Goal: Information Seeking & Learning: Learn about a topic

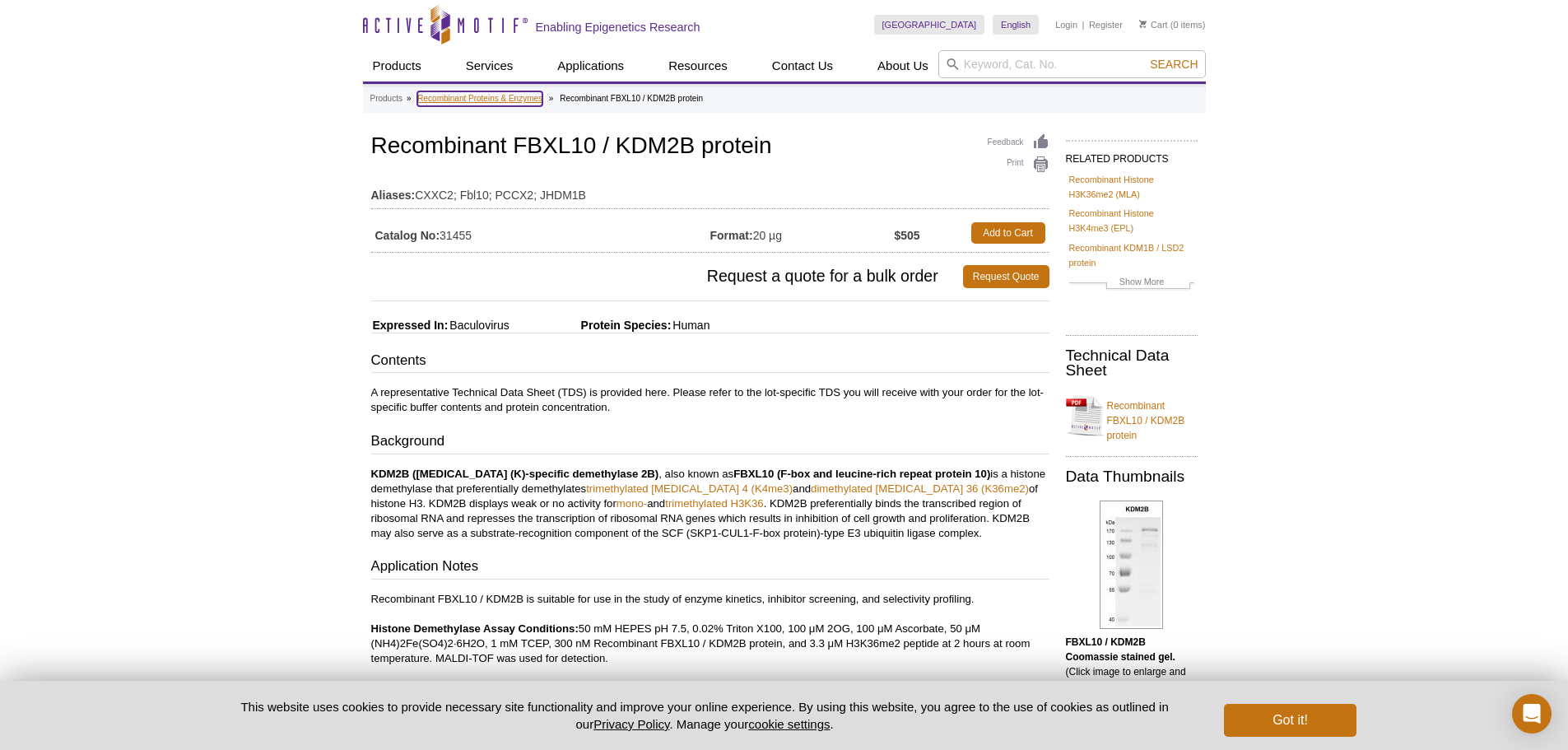
click at [480, 97] on link "Recombinant Proteins & Enzymes" at bounding box center [479, 98] width 125 height 14
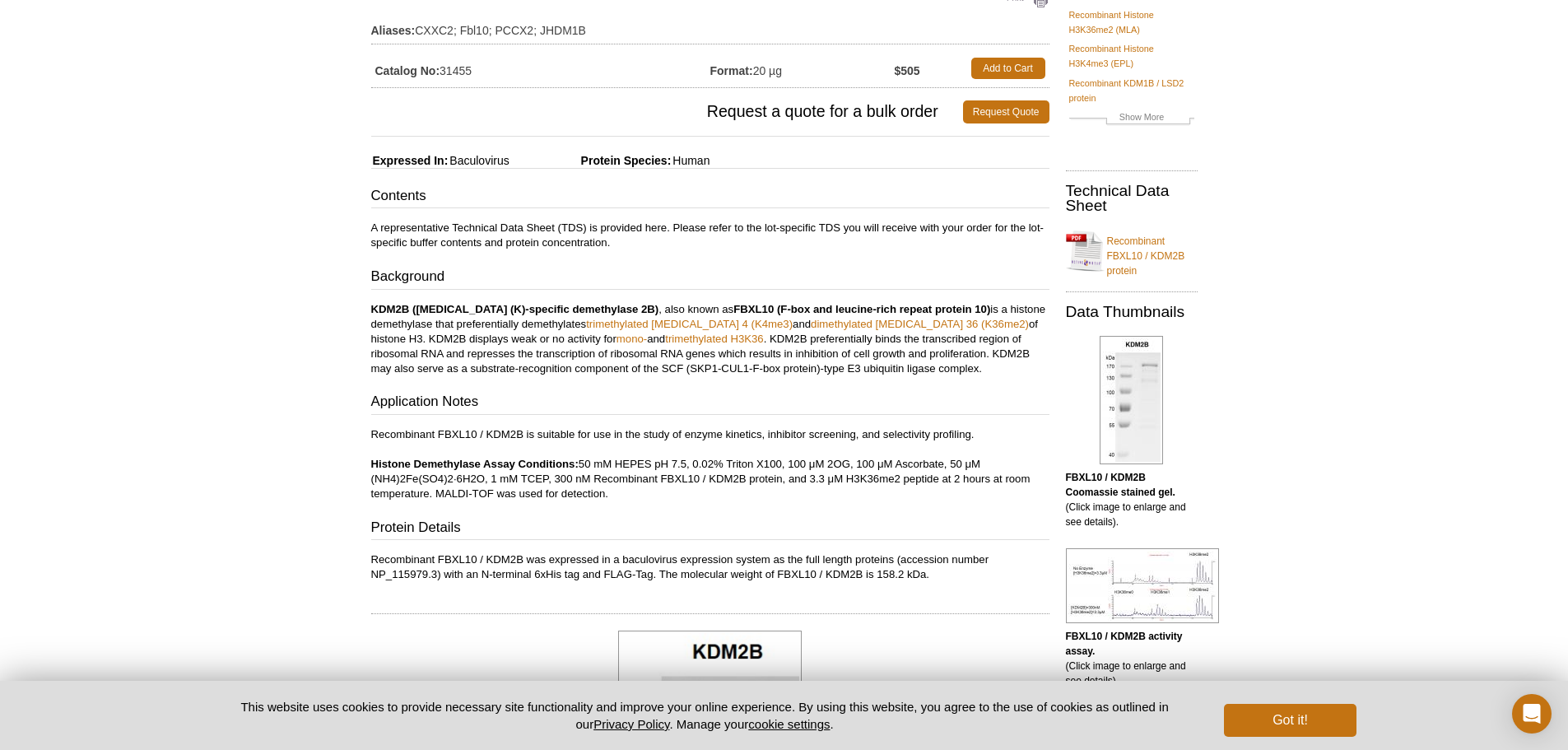
scroll to position [247, 0]
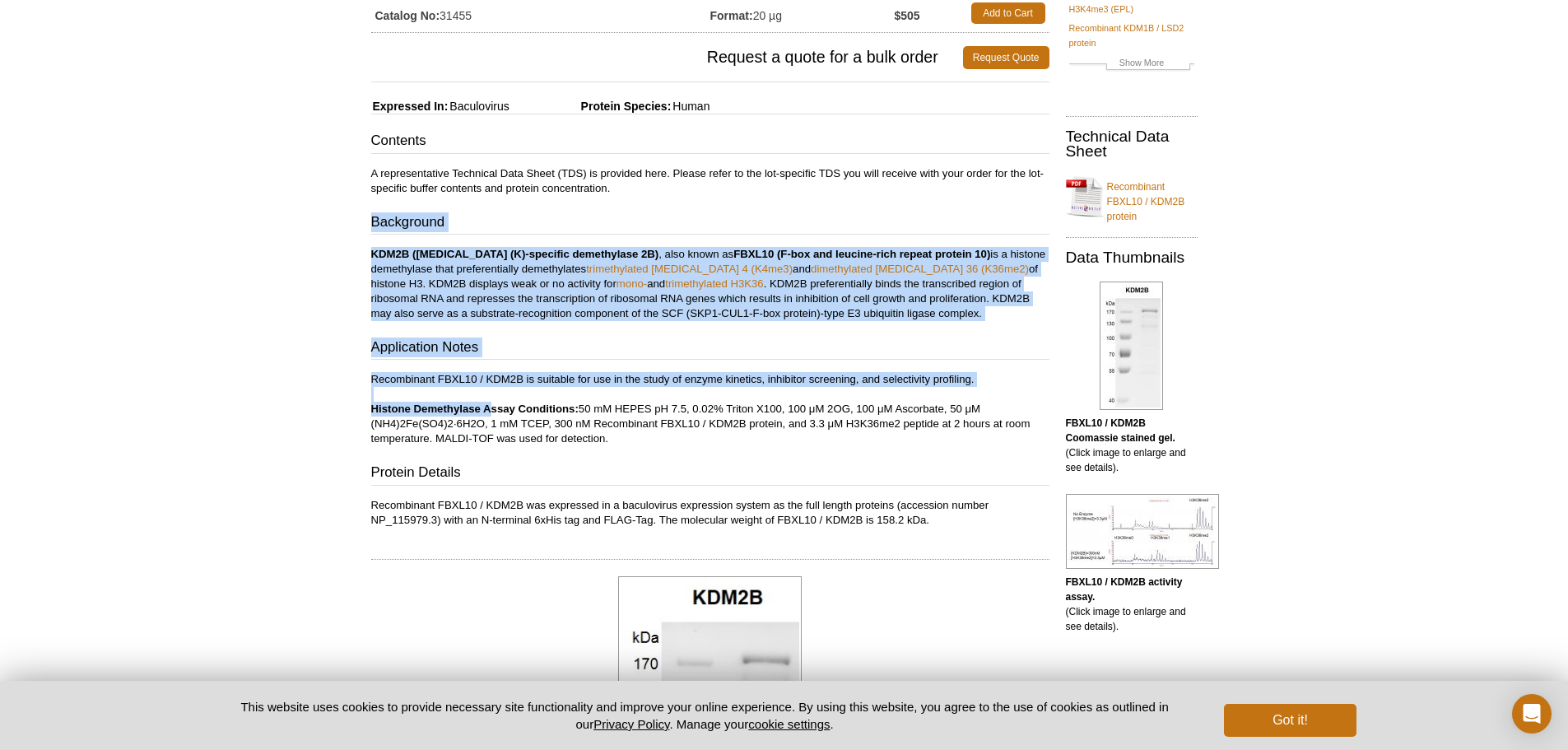
scroll to position [222, 0]
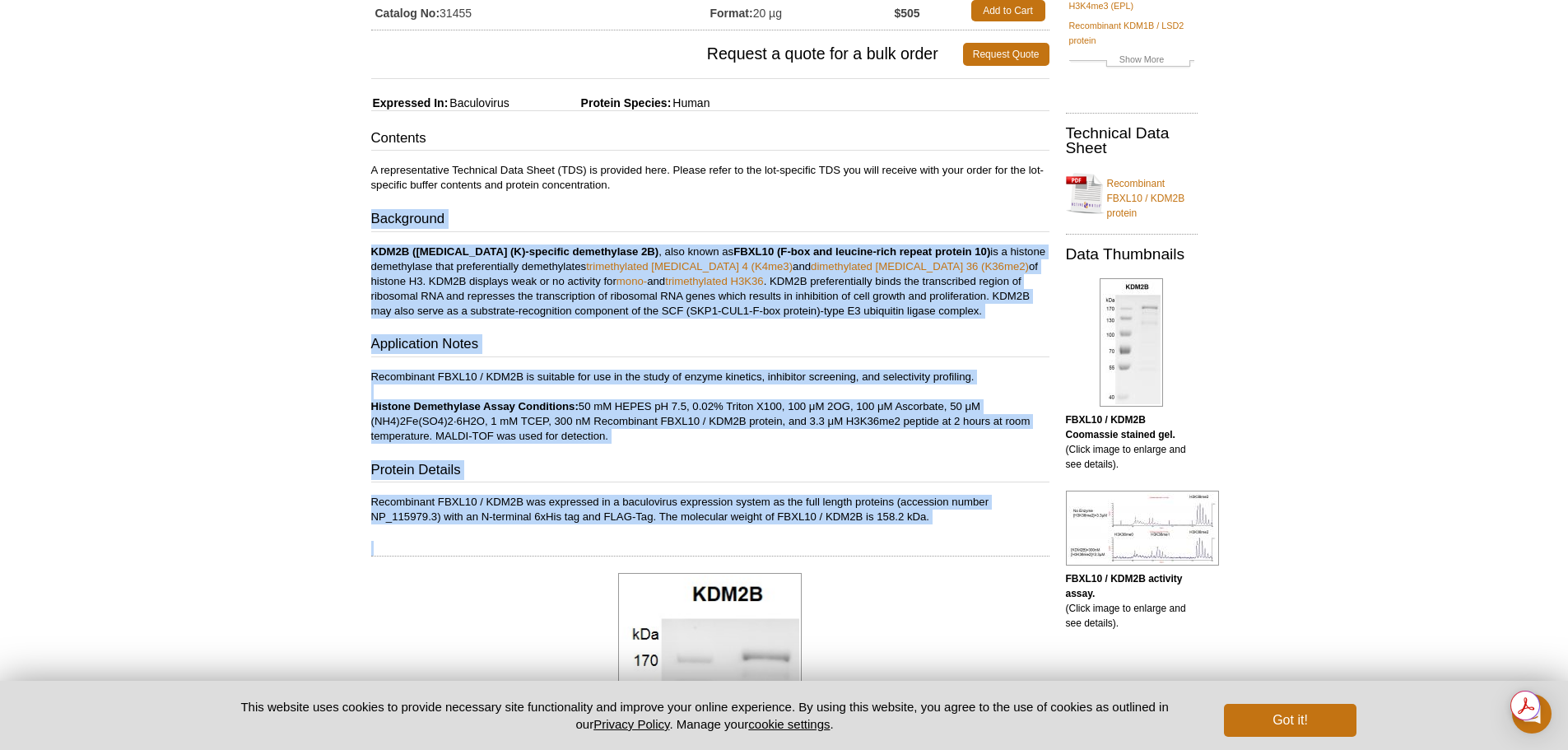
drag, startPoint x: 372, startPoint y: 214, endPoint x: 995, endPoint y: 527, distance: 697.2
click at [995, 527] on div "Feedback Print Recombinant FBXL10 / KDM2B protein Aliases: CXXC2; Fbl10; PCCX2;…" at bounding box center [706, 745] width 686 height 1675
copy div "Background KDM2B (lysine (K)-specific demethylase 2B) , also known as FBXL10 (F…"
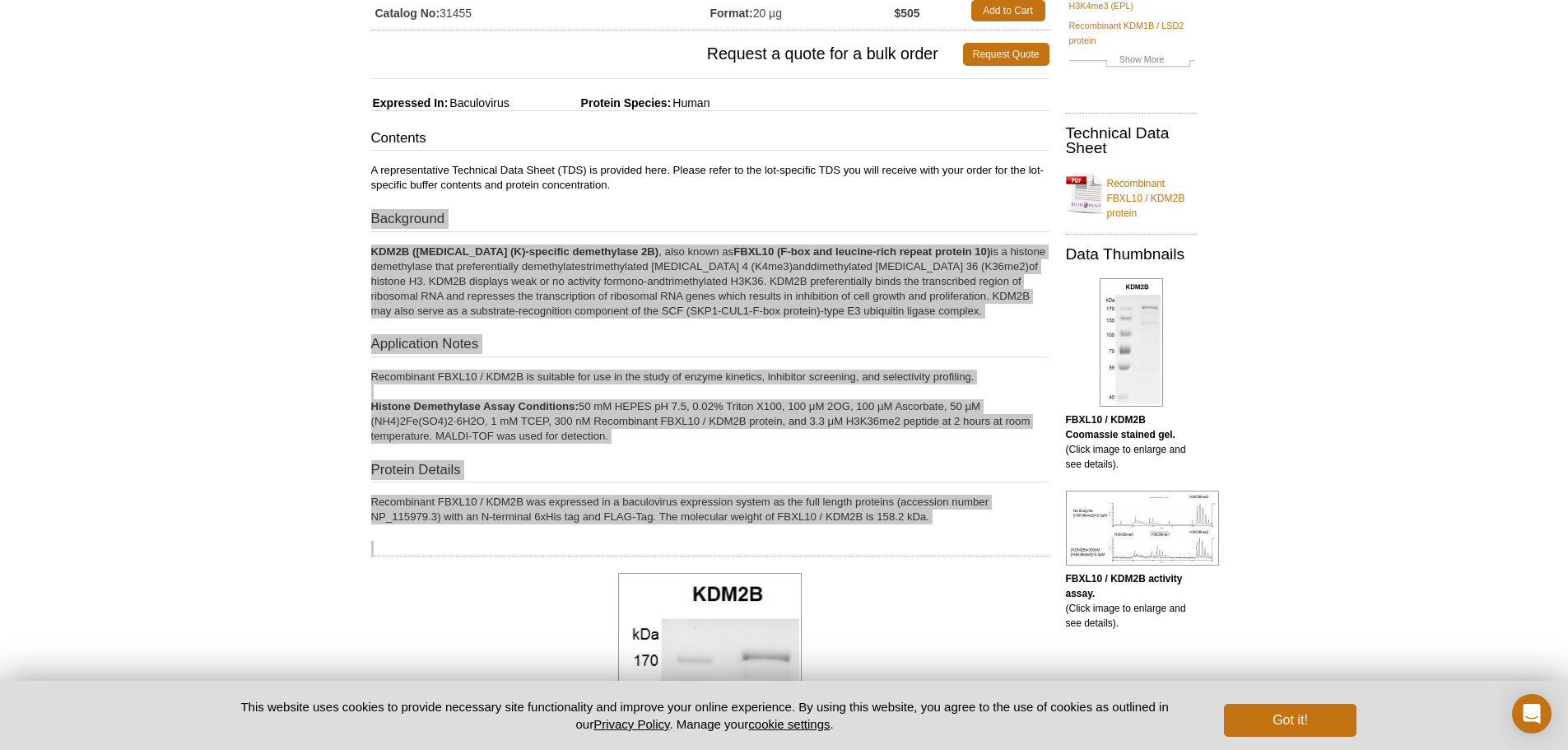
scroll to position [0, 0]
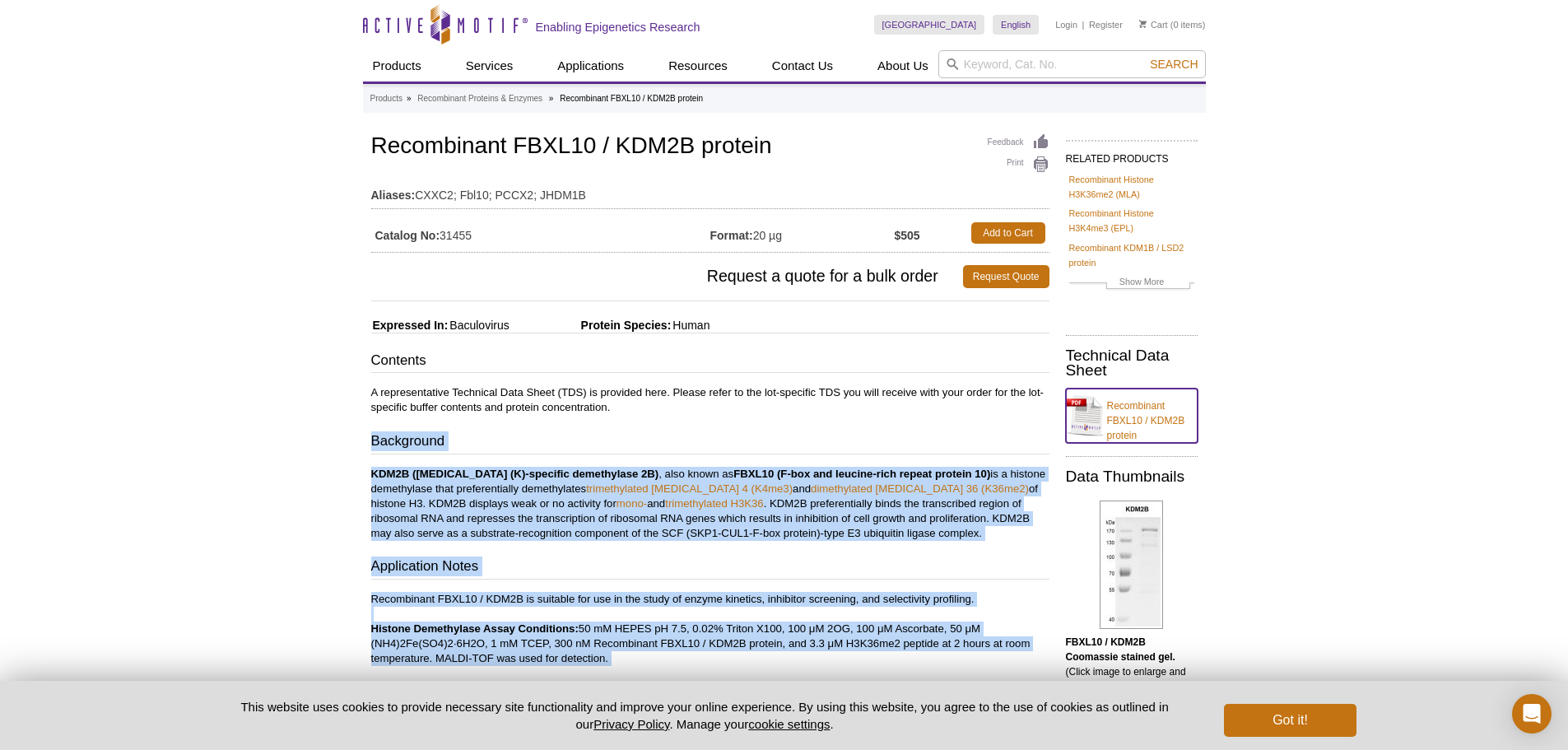
click at [1131, 412] on link "Recombinant FBXL10 / KDM2B protein" at bounding box center [1131, 416] width 132 height 54
click at [971, 417] on div "Contents A representative Technical Data Sheet (TDS) is provided here. Please r…" at bounding box center [710, 548] width 678 height 396
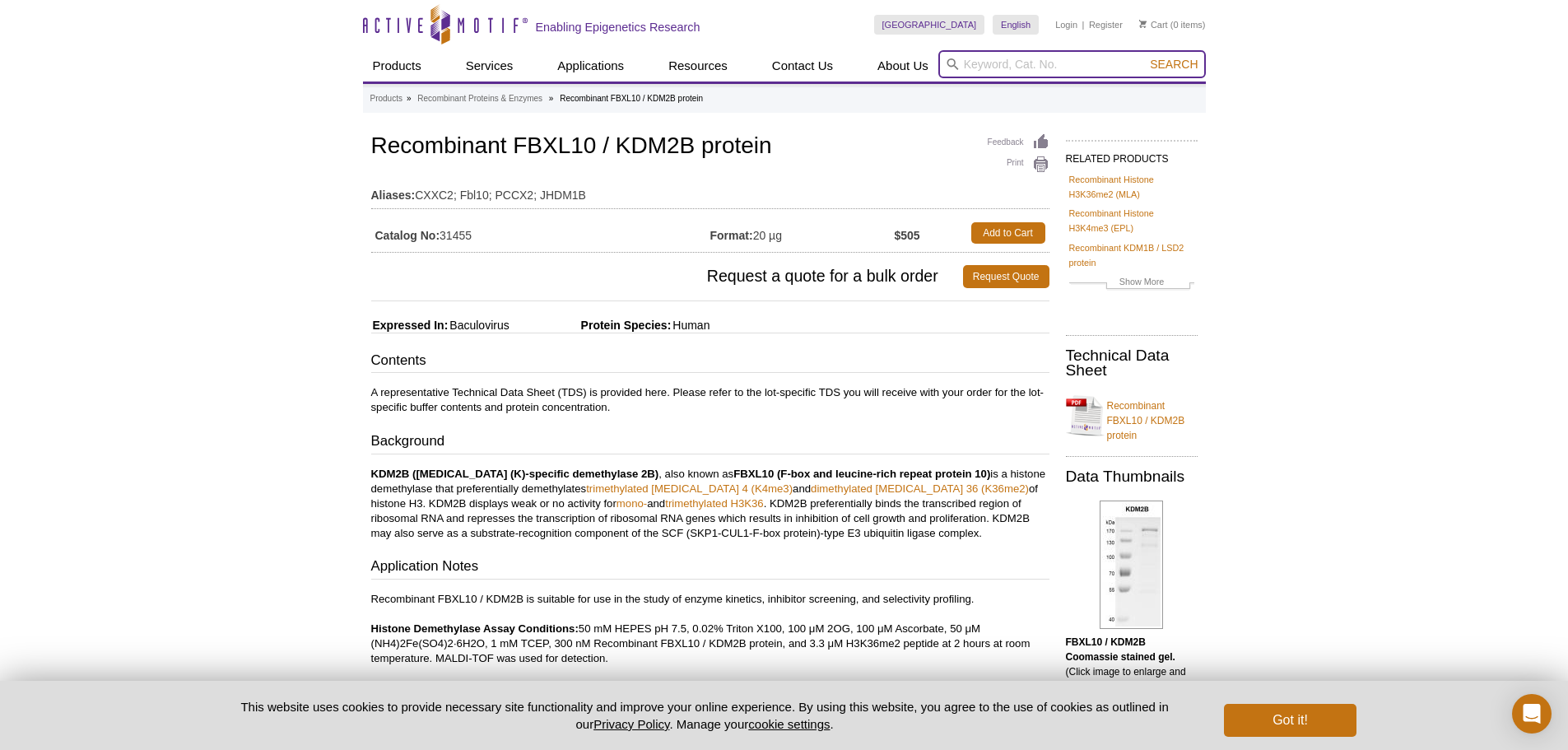
click at [962, 53] on input "search" at bounding box center [1072, 64] width 267 height 28
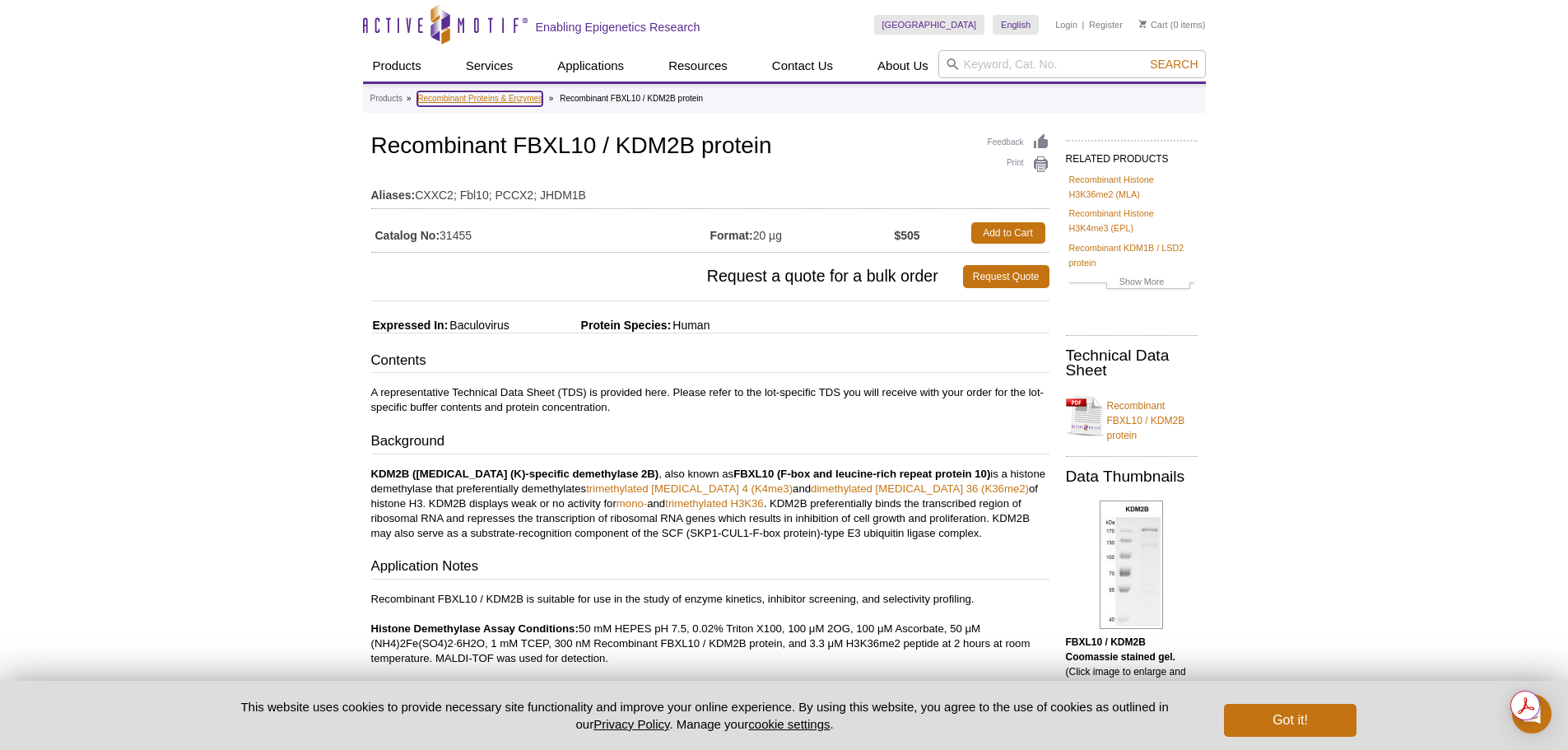
click at [484, 97] on link "Recombinant Proteins & Enzymes" at bounding box center [479, 98] width 125 height 14
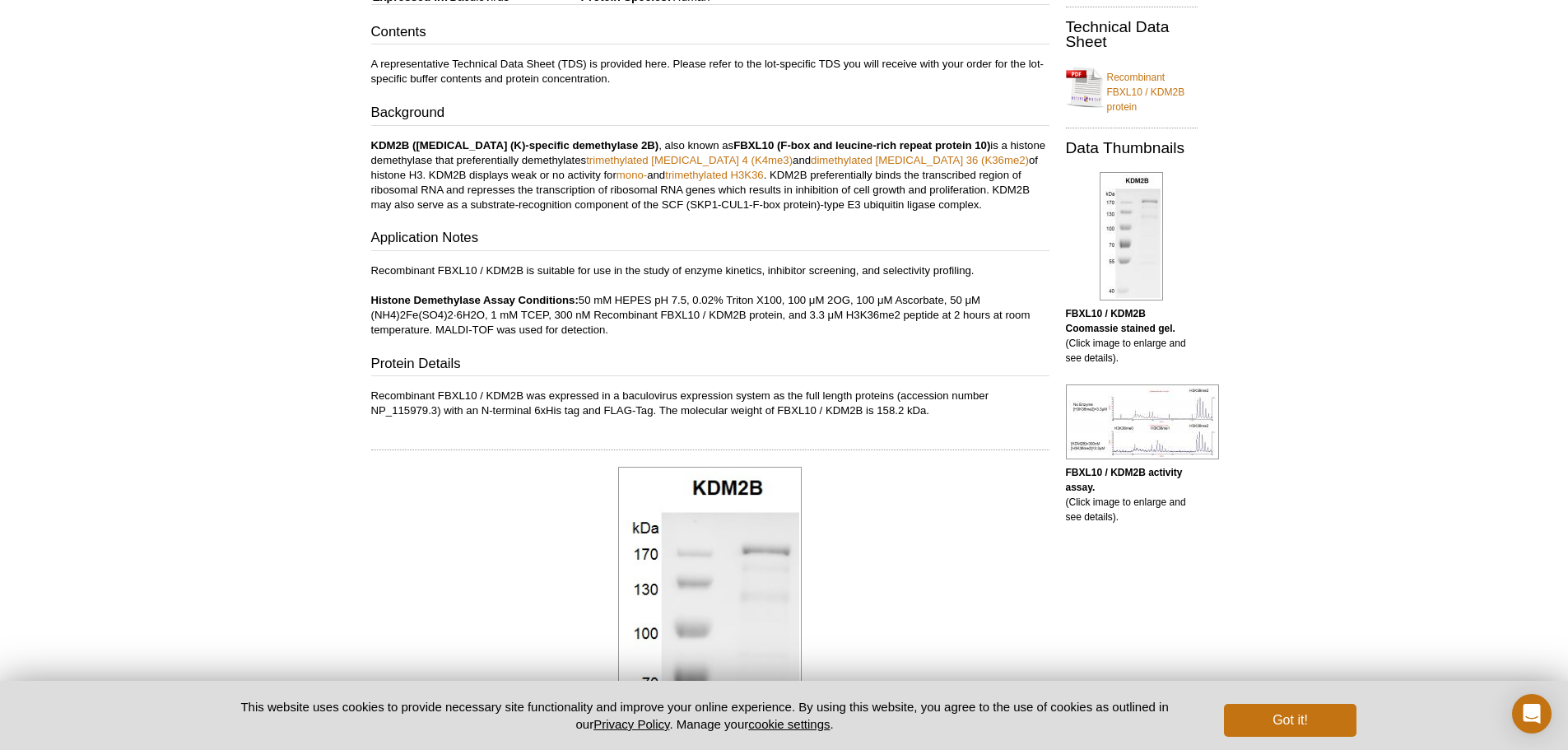
scroll to position [329, 0]
click at [1149, 431] on img at bounding box center [1142, 421] width 153 height 75
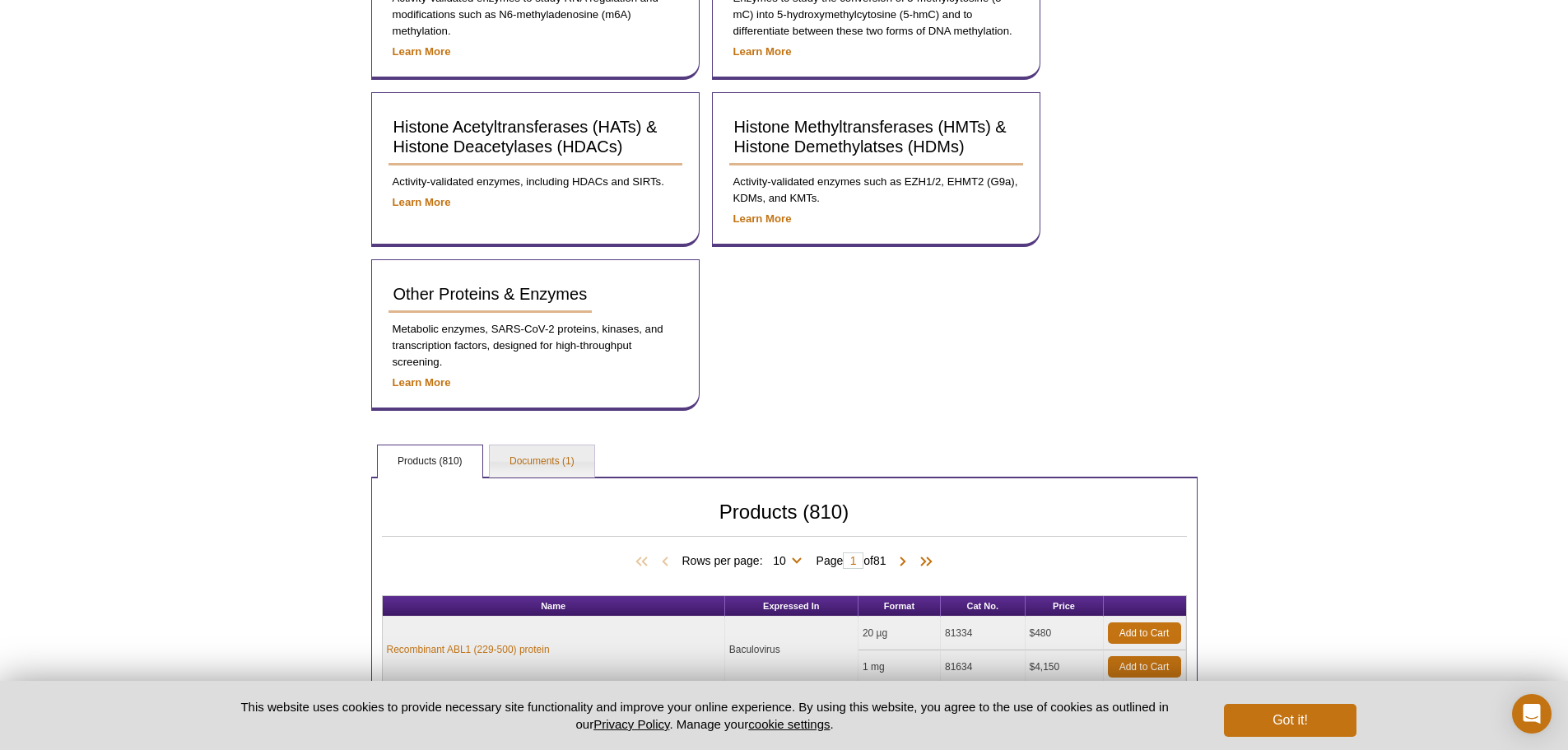
scroll to position [741, 0]
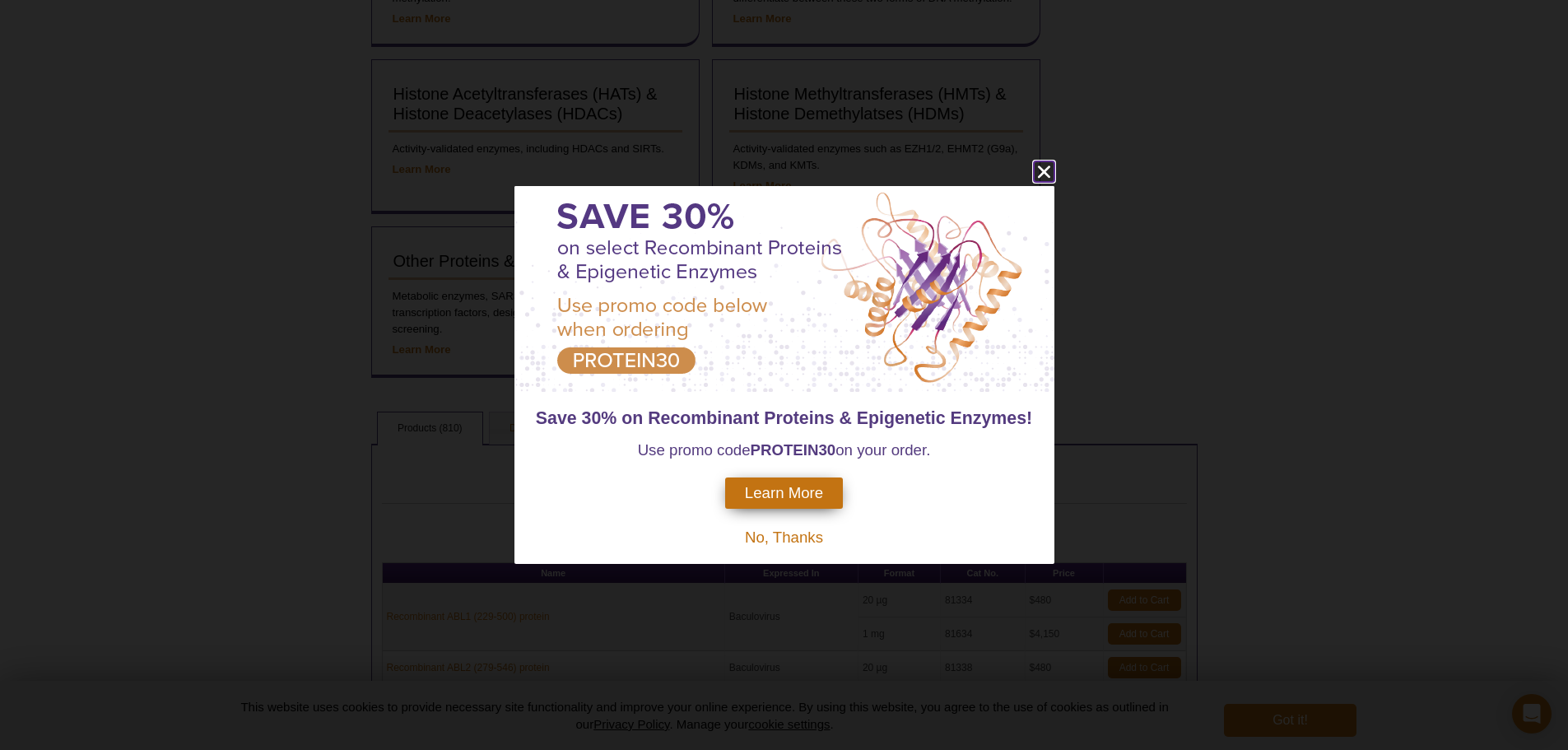
click at [1044, 171] on icon "close" at bounding box center [1044, 171] width 20 height 20
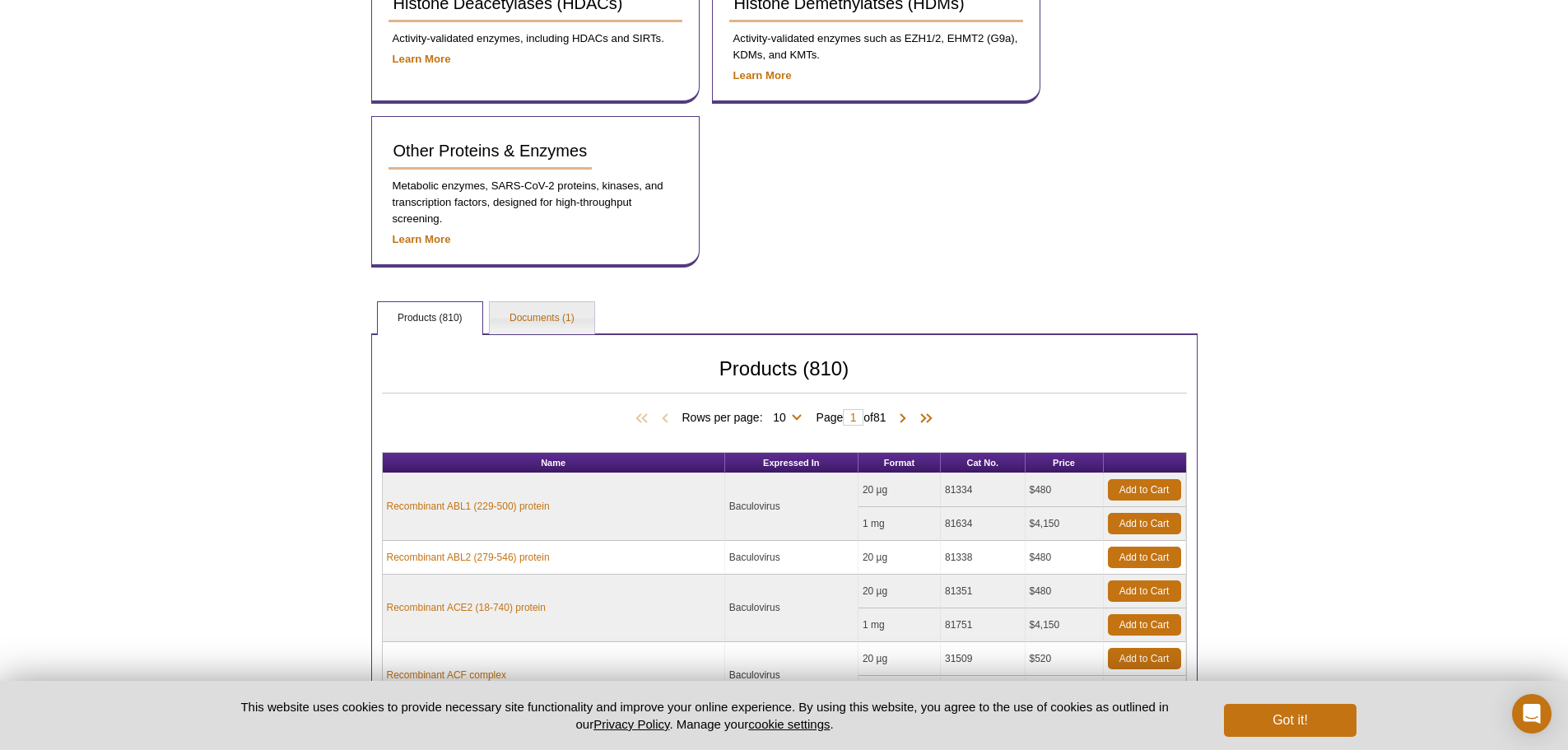
scroll to position [805, 0]
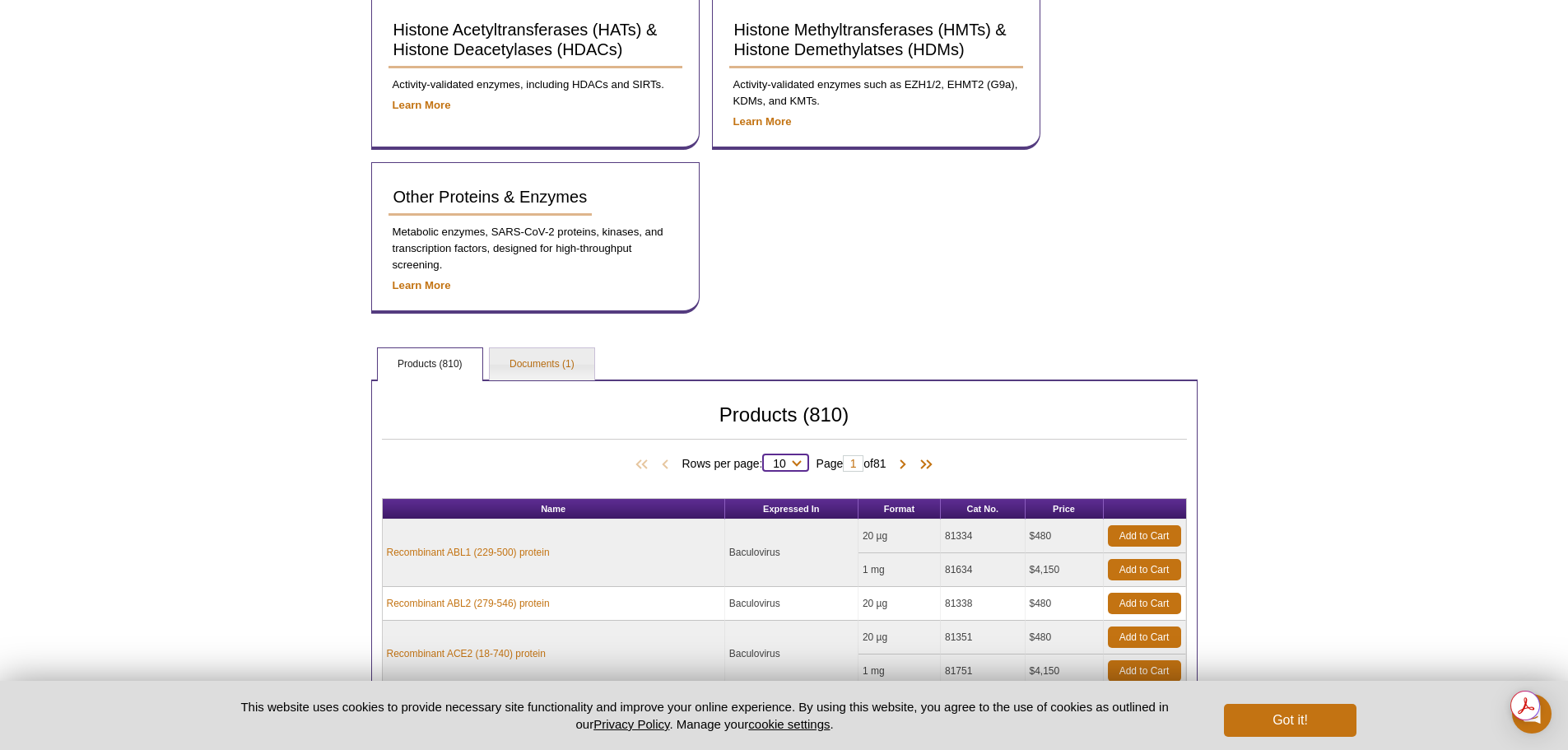
click at [787, 466] on select "10 25 50 100 All" at bounding box center [780, 466] width 34 height 14
select select "810"
click at [765, 459] on select "10 25 50 100 All" at bounding box center [780, 466] width 34 height 14
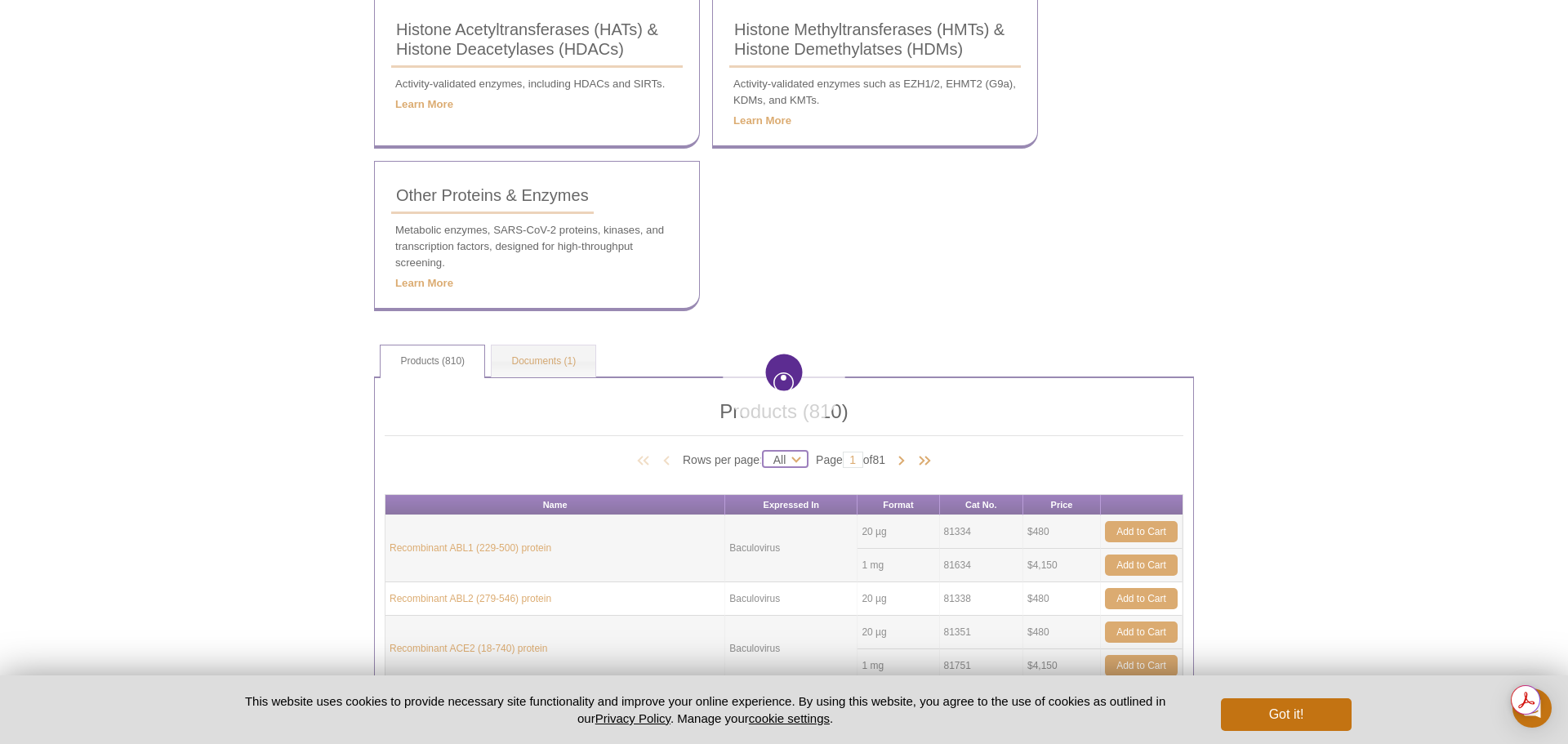
select select "810"
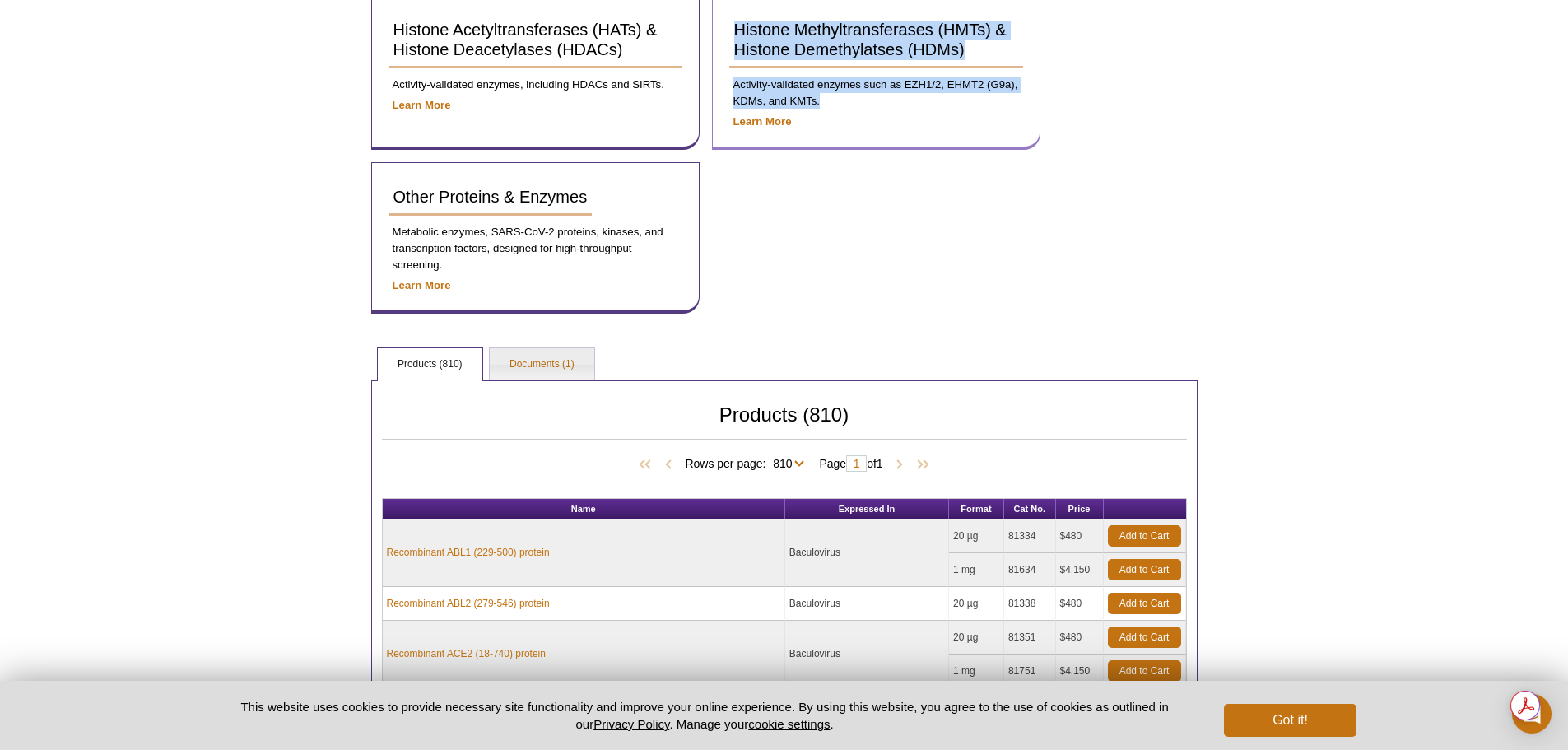
drag, startPoint x: 853, startPoint y: 105, endPoint x: 723, endPoint y: 46, distance: 142.8
click at [723, 46] on div "Histone Methyltransferases (HMTs) & Histone Demethylatses (HDMs) Activity-valid…" at bounding box center [876, 72] width 328 height 154
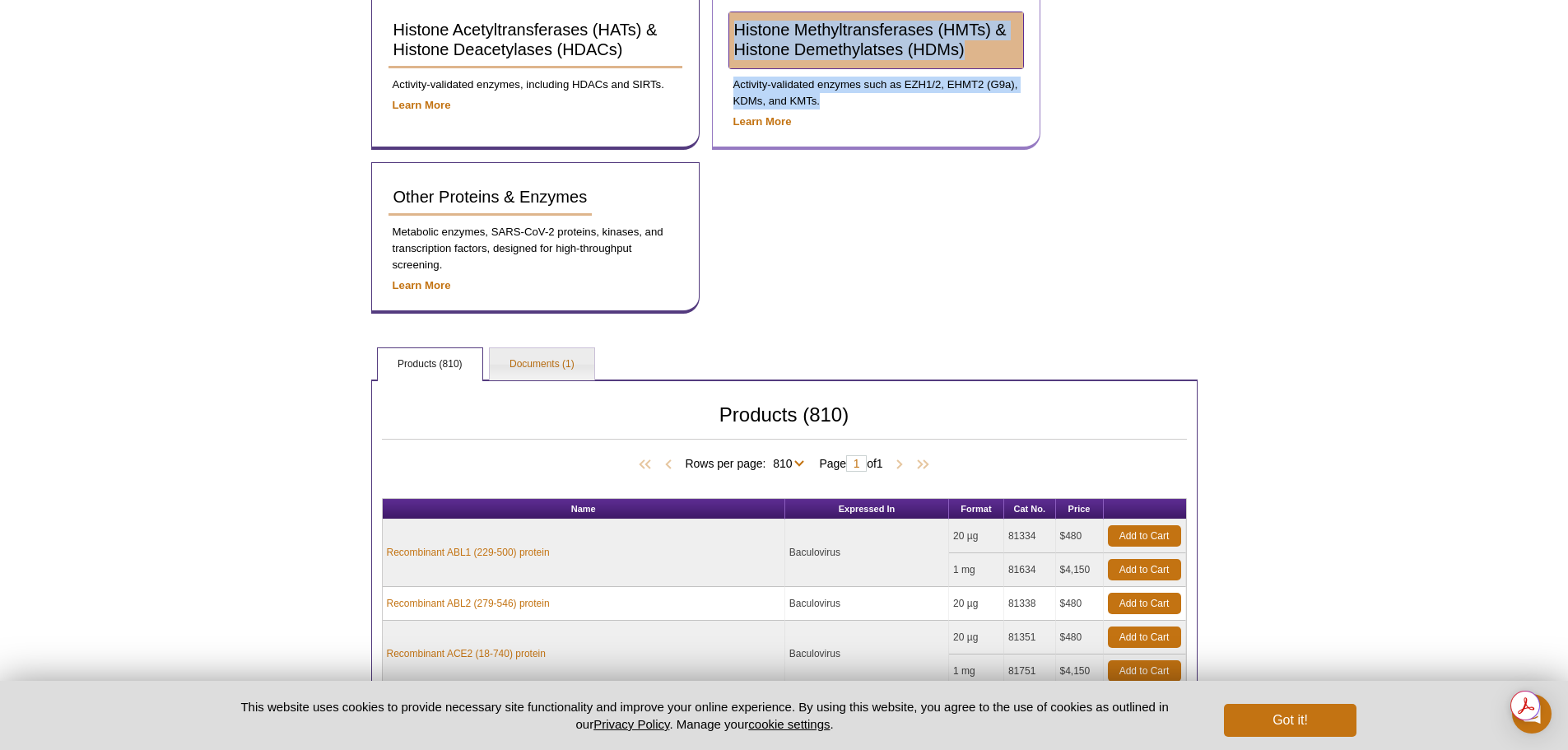
copy div "Histone Methyltransferases (HMTs) & Histone Demethylatses (HDMs) Activity-valid…"
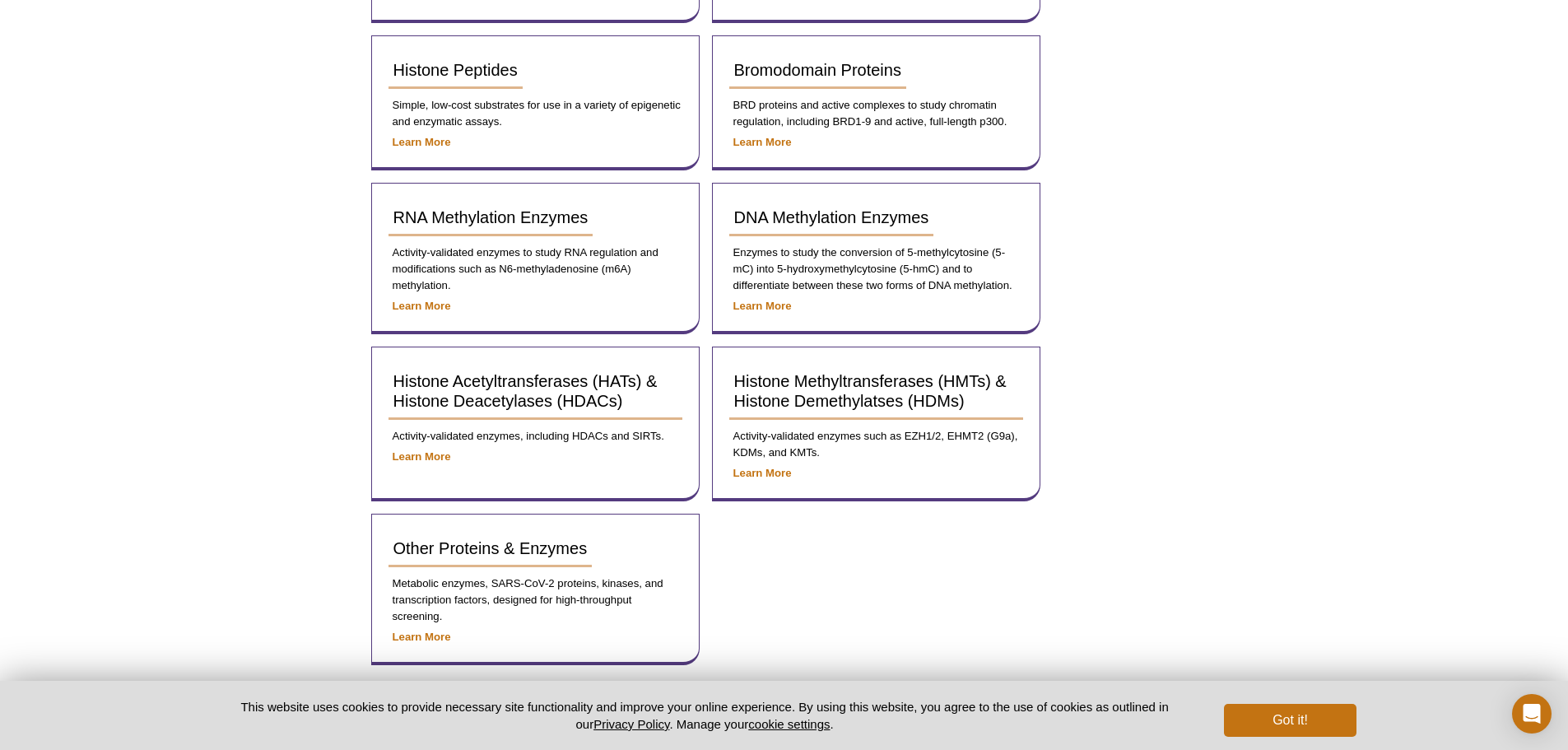
scroll to position [0, 0]
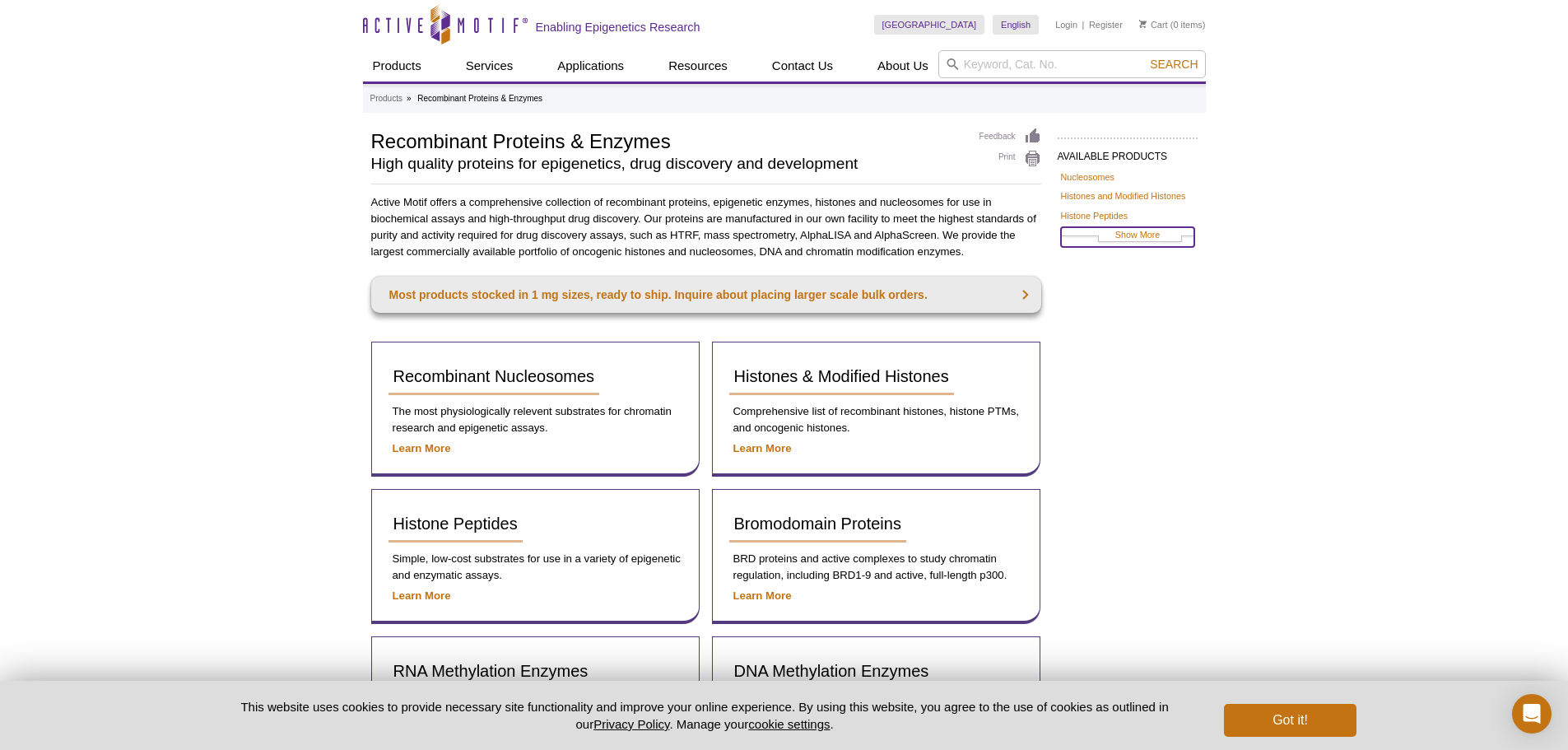
click at [1148, 234] on link "Show More" at bounding box center [1128, 237] width 133 height 19
click at [1089, 289] on link "HMTs & HDMs" at bounding box center [1090, 293] width 59 height 14
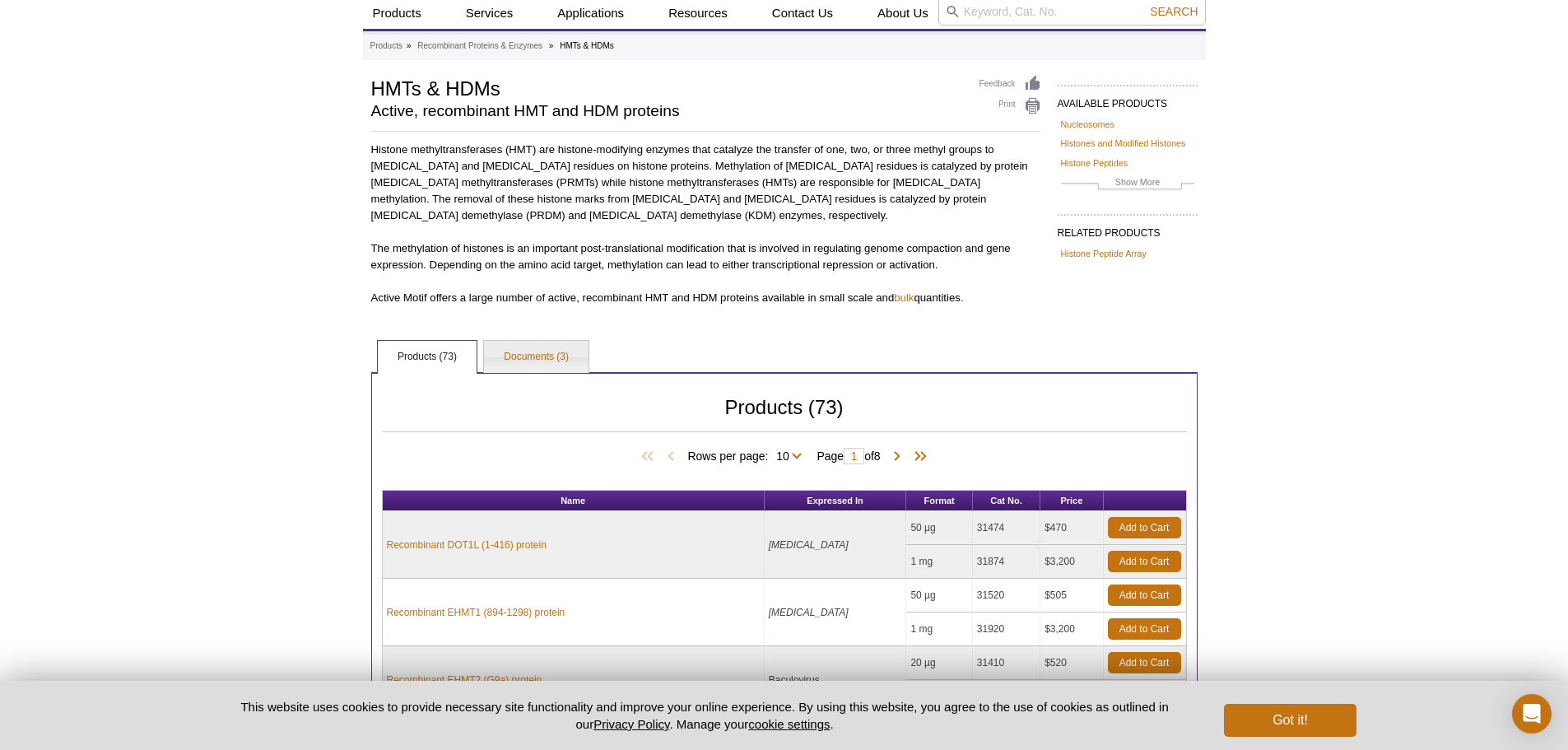
scroll to position [82, 0]
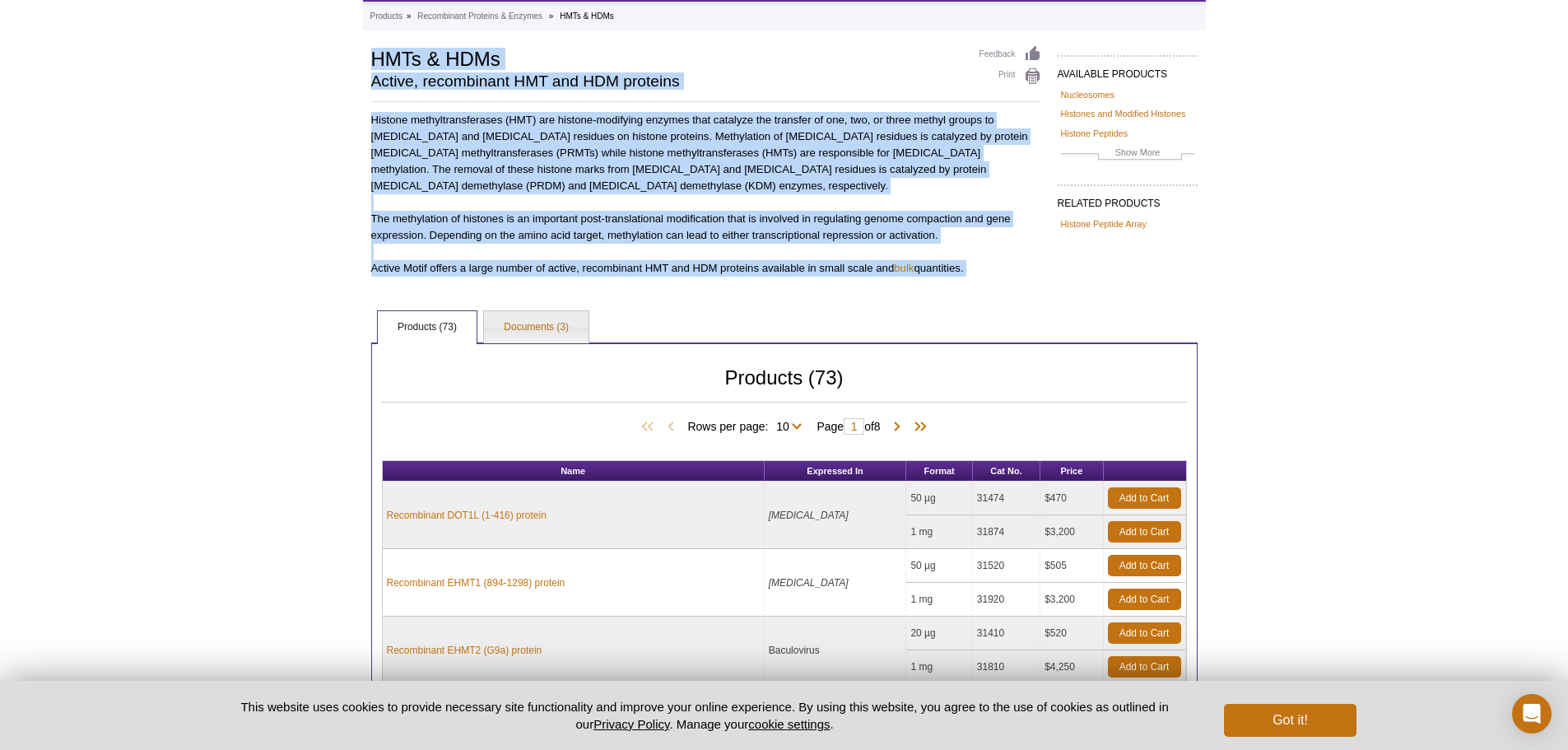
drag, startPoint x: 377, startPoint y: 58, endPoint x: 960, endPoint y: 273, distance: 621.4
click at [960, 273] on div "AVAILABLE PRODUCTS Nucleosomes Histones and Modified Histones Histone Peptides …" at bounding box center [785, 618] width 843 height 1145
copy div "HMTs & HDMs Active, recombinant HMT and HDM proteins Histone methyltransferases…"
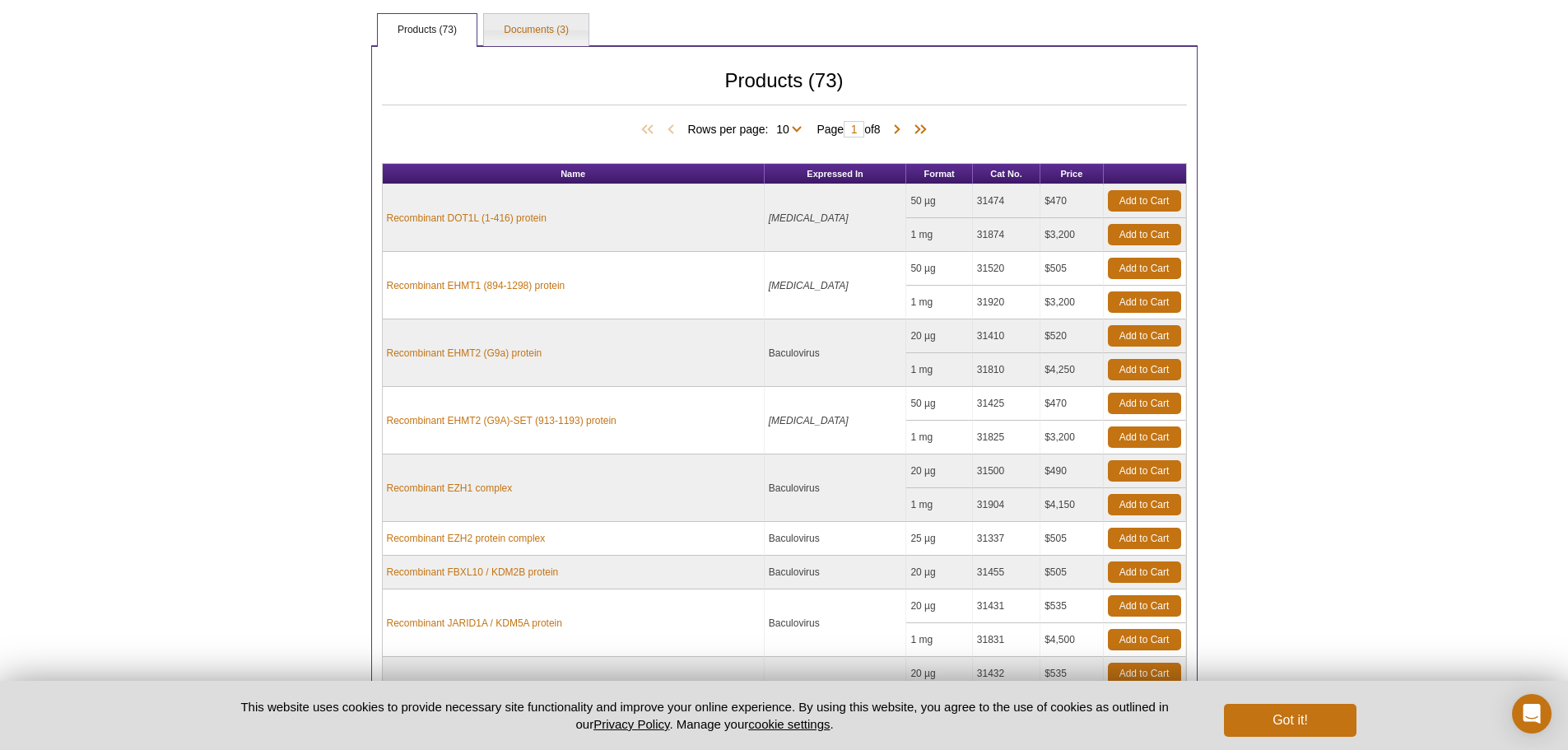
scroll to position [411, 0]
